Goal: Task Accomplishment & Management: Manage account settings

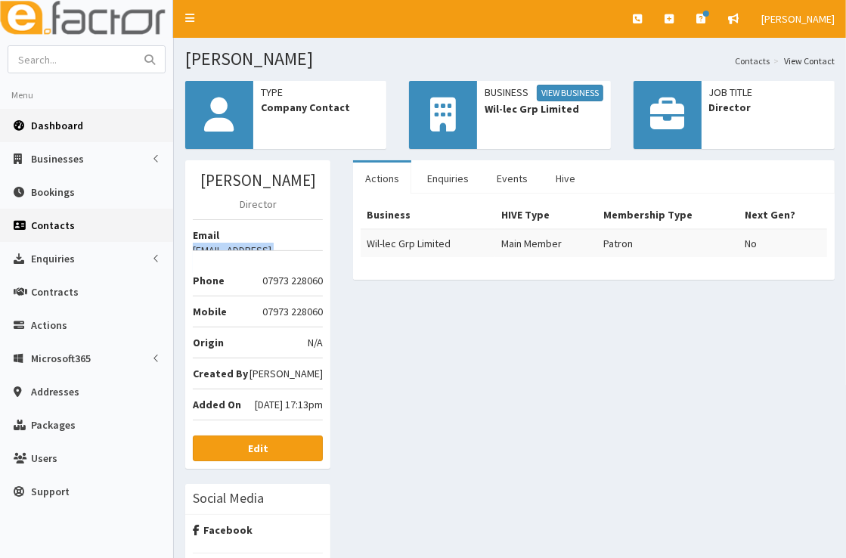
click at [73, 123] on span "Dashboard" at bounding box center [57, 126] width 52 height 14
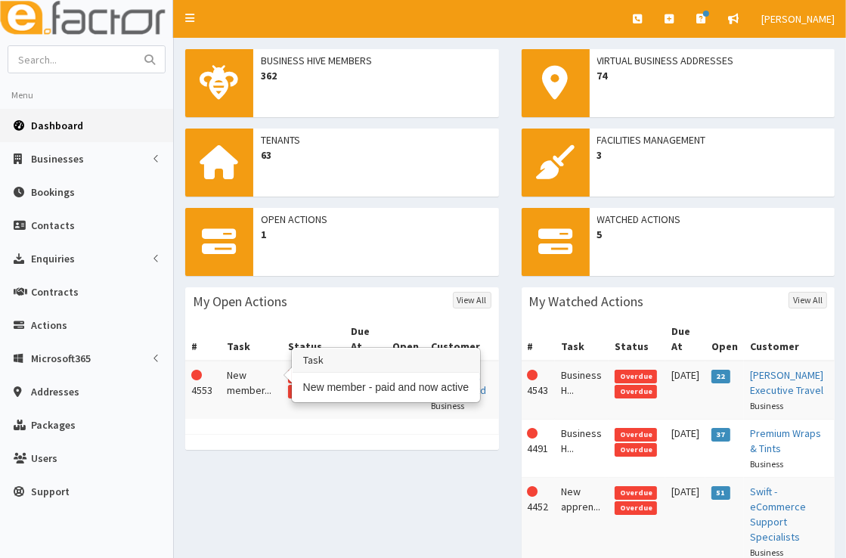
click at [240, 365] on td "New member..." at bounding box center [251, 390] width 61 height 58
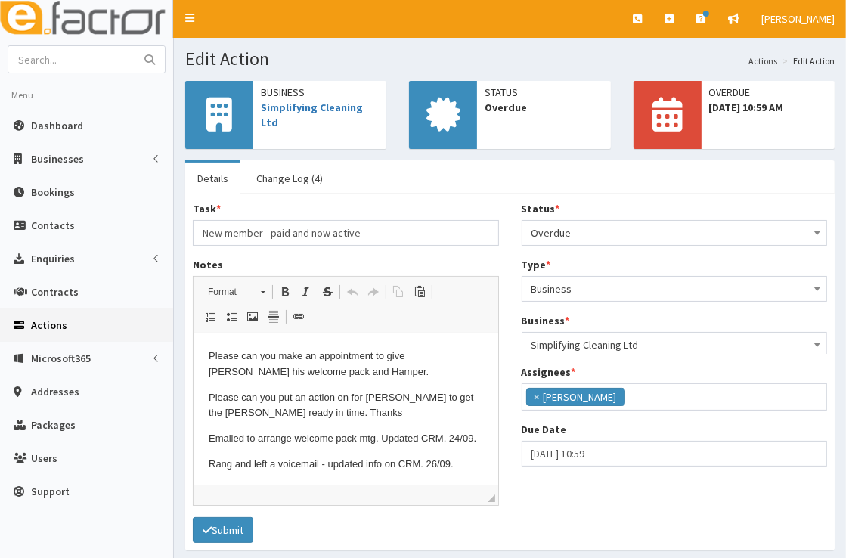
scroll to position [178, 0]
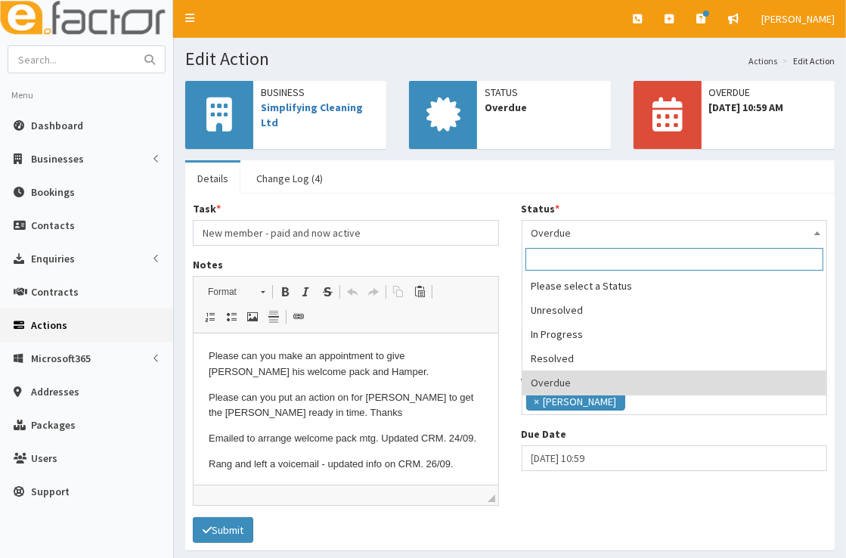
click at [668, 235] on span "Overdue" at bounding box center [674, 232] width 286 height 21
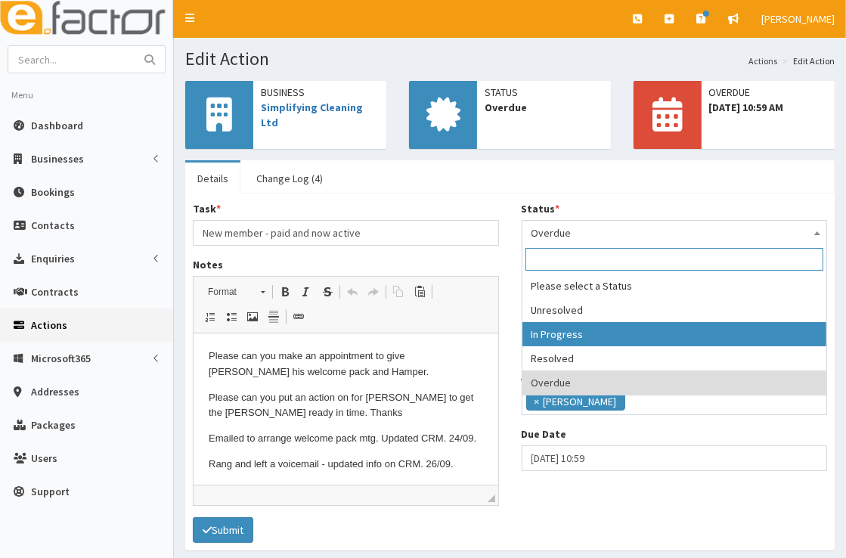
select select "2"
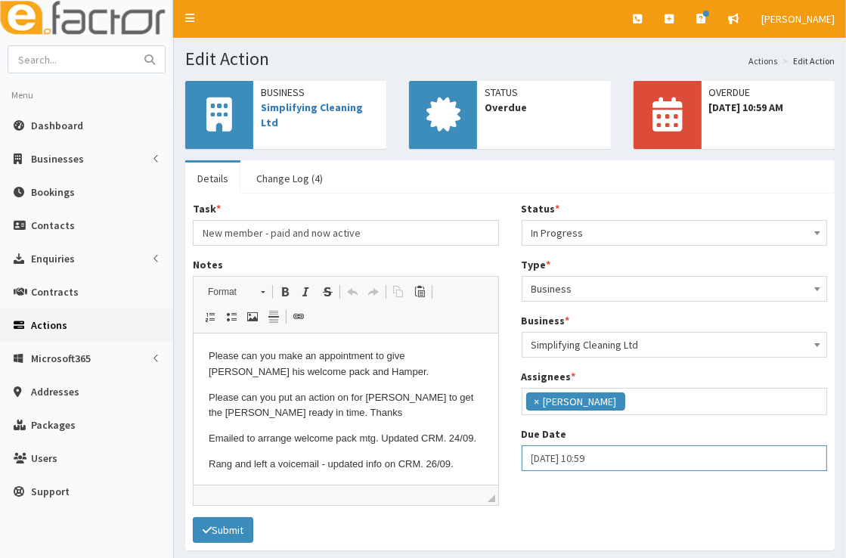
select select "10"
select select "59"
click at [623, 459] on input "27-09-2025 10:59" at bounding box center [674, 458] width 306 height 26
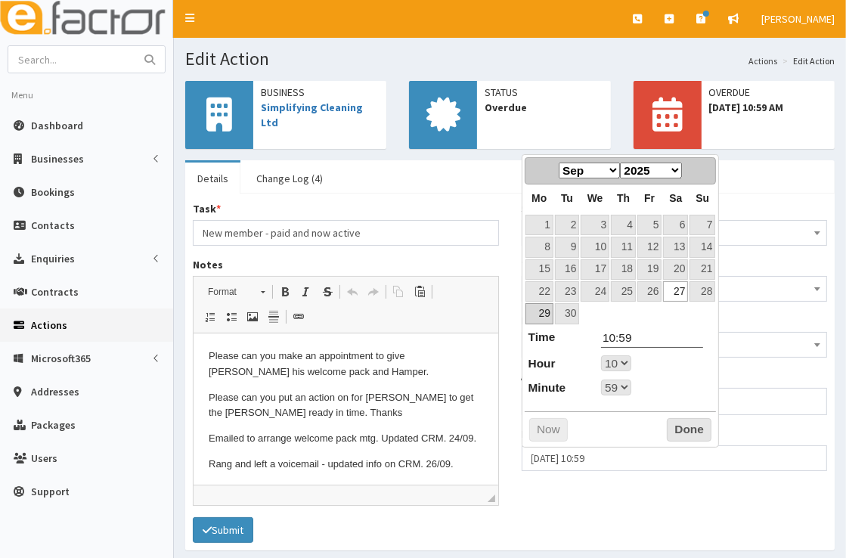
click at [540, 313] on link "29" at bounding box center [539, 313] width 28 height 20
type input "29-09-2025 10:59"
select select "10"
select select "59"
click at [611, 173] on select "Jan Feb Mar Apr May Jun Jul Aug Sep Oct Nov Dec" at bounding box center [589, 170] width 61 height 16
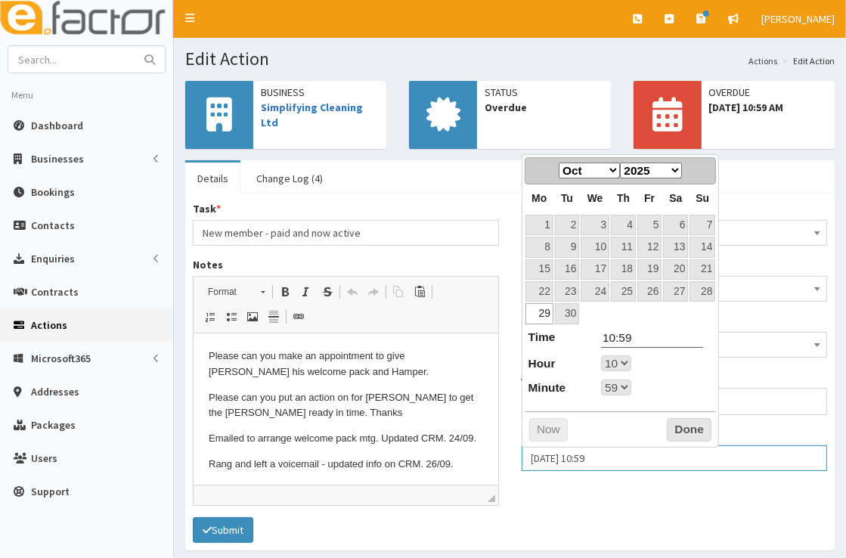
select select "10"
select select "59"
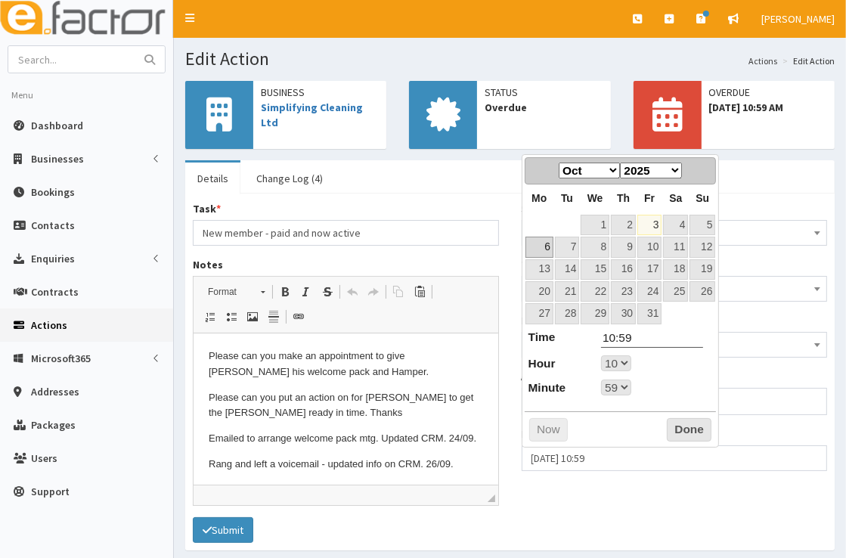
click at [550, 246] on link "6" at bounding box center [539, 247] width 28 height 20
type input "06-10-2025 10:59"
select select "10"
select select "59"
click at [678, 428] on button "Done" at bounding box center [689, 430] width 45 height 24
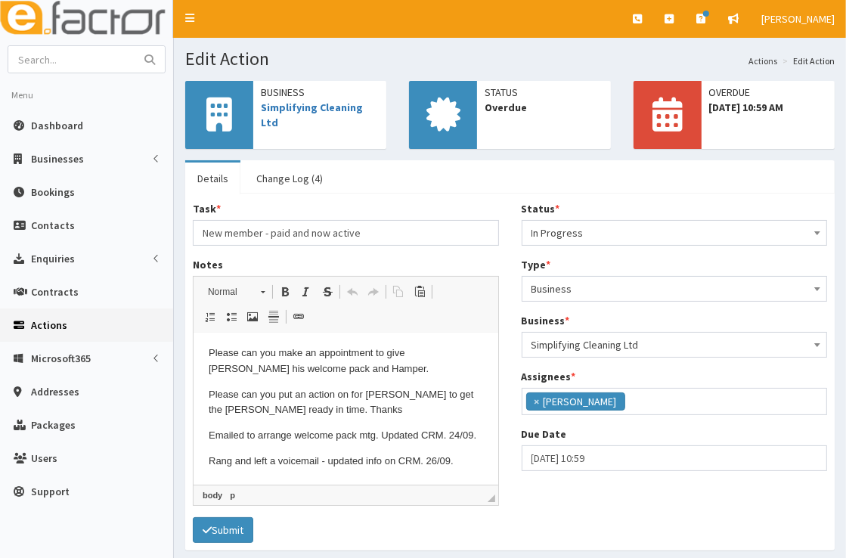
scroll to position [18, 0]
click at [472, 456] on html "Please can you make an appointment to give James his welcome pack and Hamper. P…" at bounding box center [345, 407] width 305 height 154
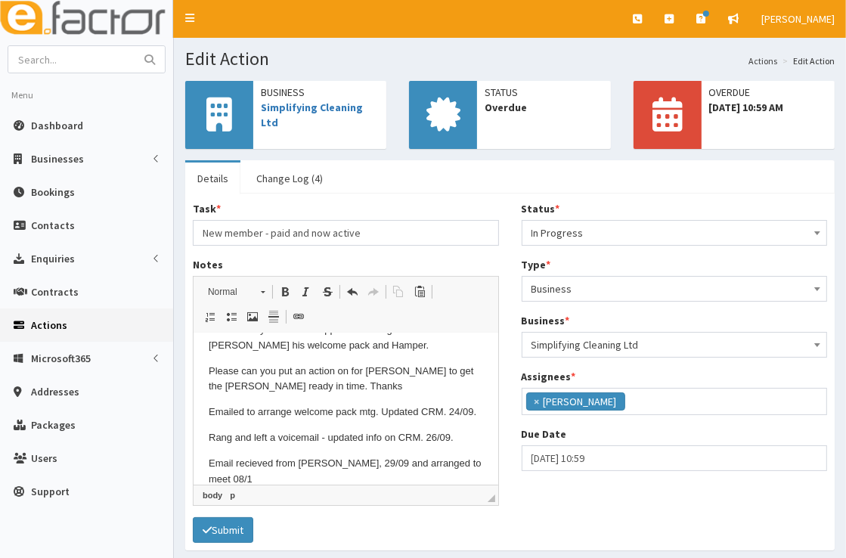
scroll to position [42, 0]
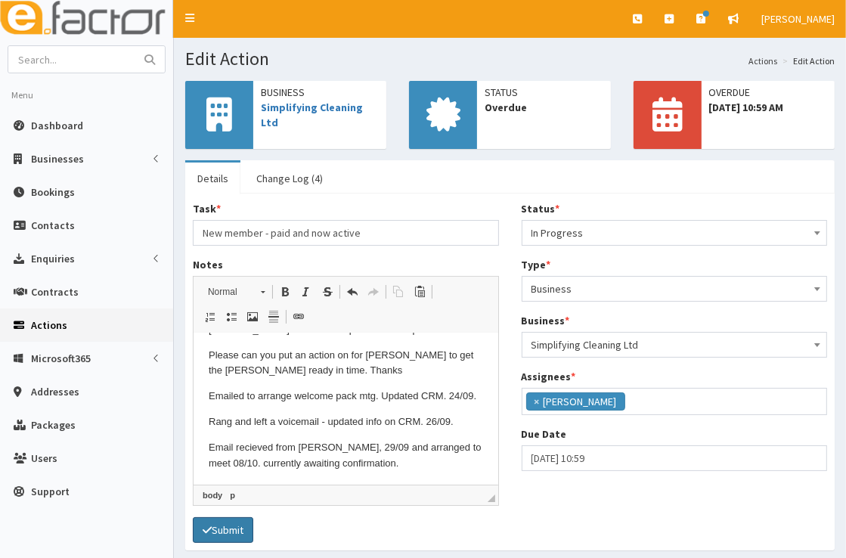
click at [238, 526] on button "Submit" at bounding box center [223, 530] width 60 height 26
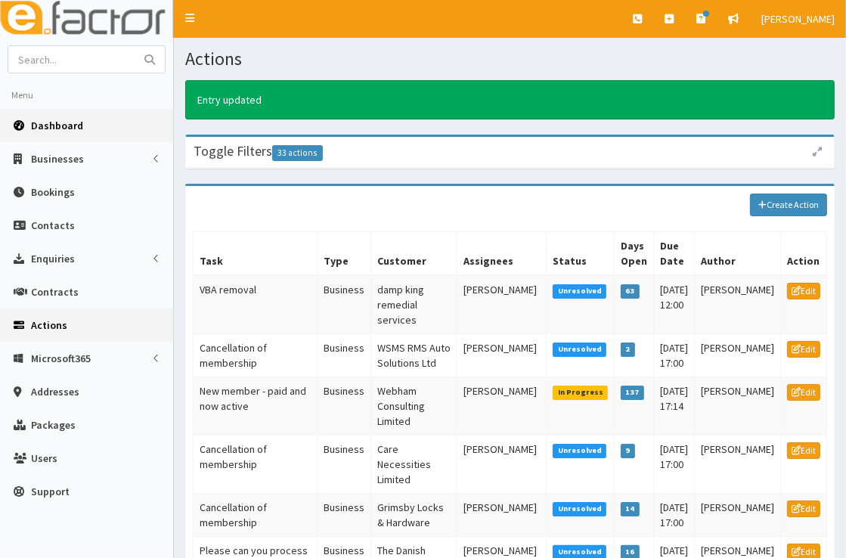
click at [64, 122] on span "Dashboard" at bounding box center [57, 126] width 52 height 14
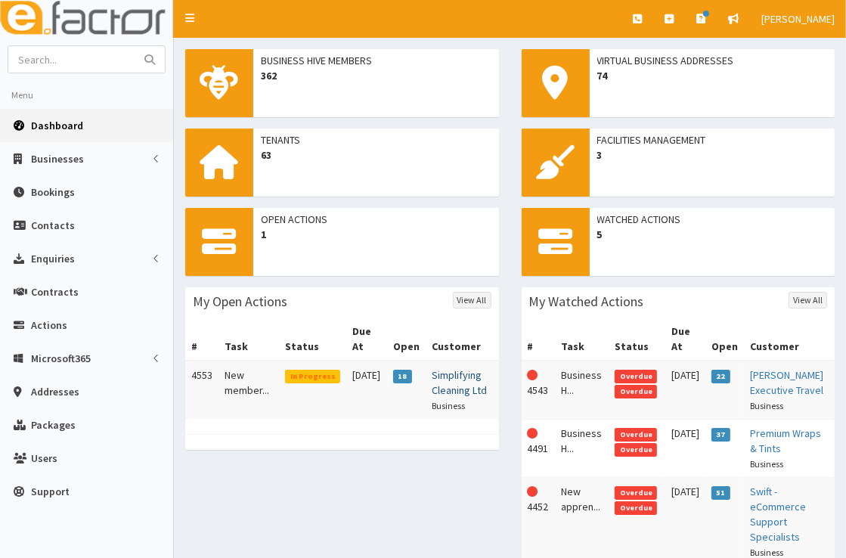
click at [441, 380] on link "Simplifying Cleaning Ltd" at bounding box center [459, 382] width 55 height 29
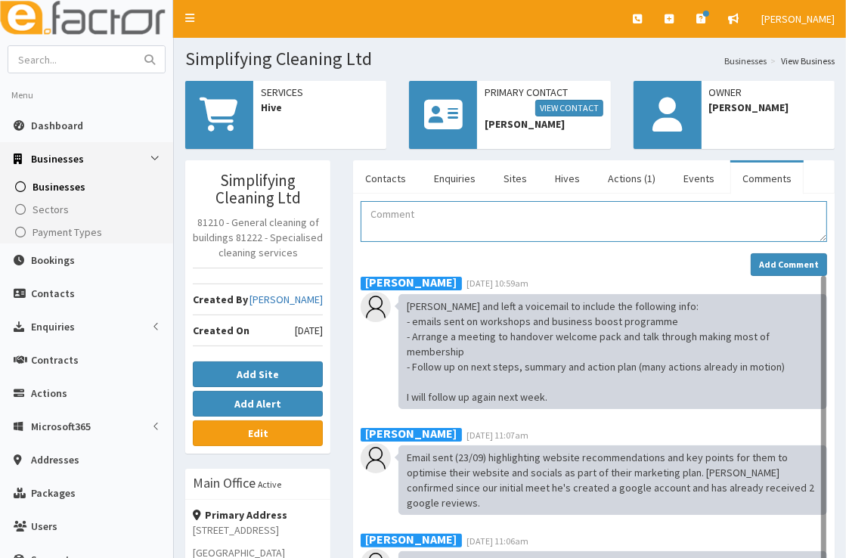
click at [428, 231] on textarea "Comment" at bounding box center [594, 221] width 466 height 41
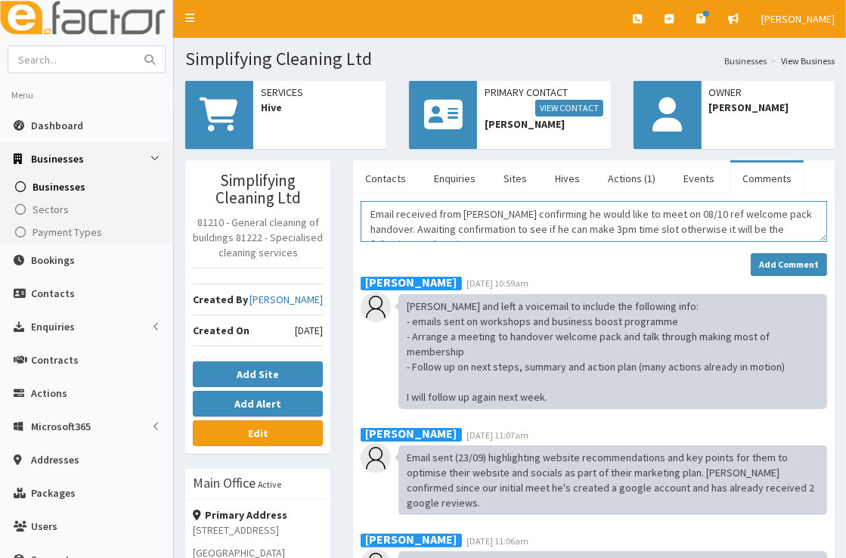
scroll to position [9, 0]
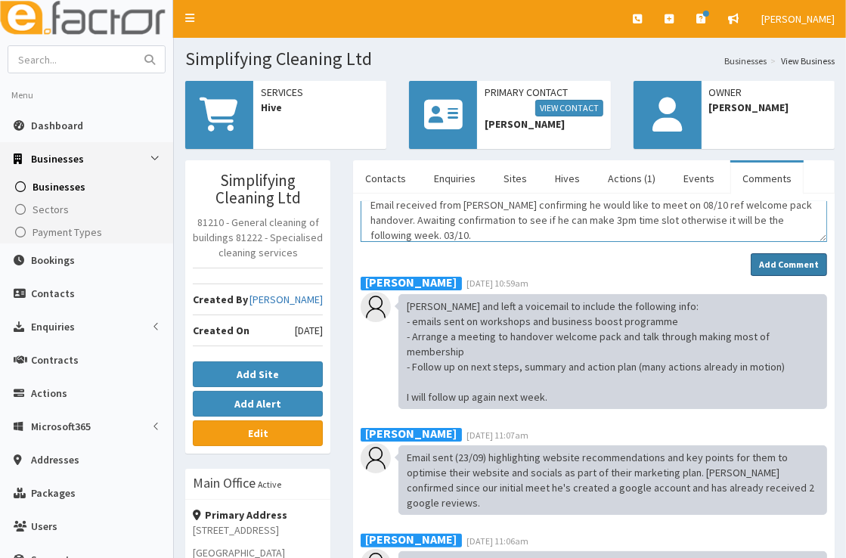
type textarea "Email received from [PERSON_NAME] confirming he would like to meet on 08/10 ref…"
click at [786, 258] on strong "Add Comment" at bounding box center [789, 263] width 60 height 11
